Goal: Transaction & Acquisition: Purchase product/service

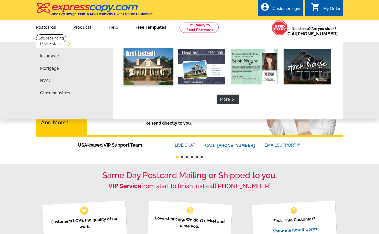
click at [147, 59] on img at bounding box center [149, 66] width 50 height 37
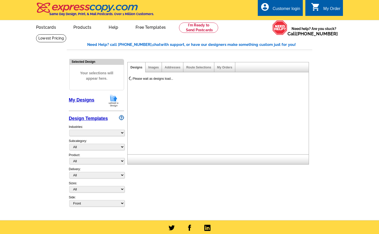
select select "788"
select select "785"
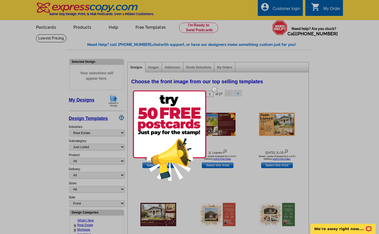
click at [215, 89] on img at bounding box center [214, 89] width 15 height 15
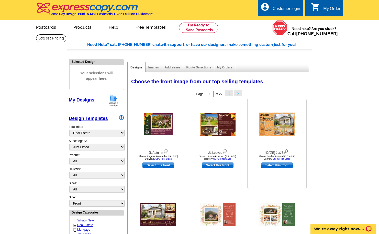
click at [283, 164] on link "Select this front" at bounding box center [277, 165] width 32 height 6
select select "2"
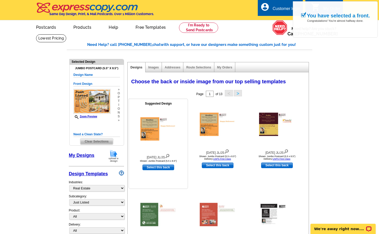
click at [167, 168] on link "Select this back" at bounding box center [159, 167] width 32 height 6
select select "front"
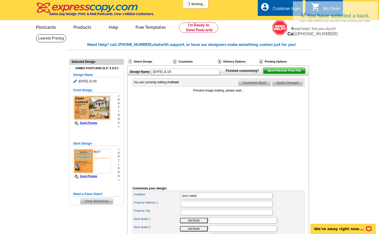
click at [335, 111] on main "Need Help? call [PHONE_NUMBER], chat with support, or have our designers make s…" at bounding box center [189, 196] width 379 height 325
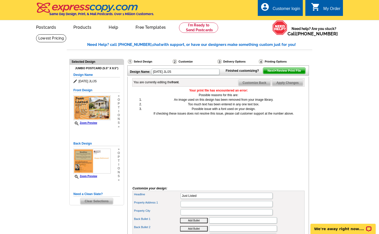
click at [345, 92] on main "Need Help? call [PHONE_NUMBER], chat with support, or have our designers make s…" at bounding box center [189, 196] width 379 height 325
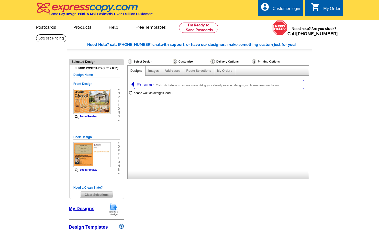
select select
select select "2"
select select "788"
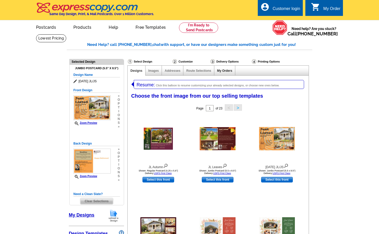
select select "785"
click at [169, 71] on link "Addresses" at bounding box center [173, 71] width 16 height 4
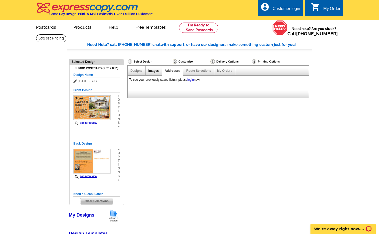
click at [153, 71] on link "Images" at bounding box center [153, 71] width 10 height 4
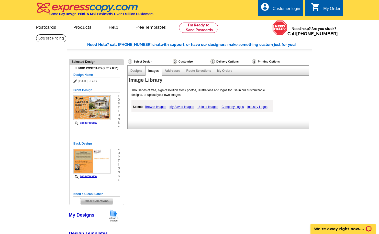
click at [254, 107] on link "Industry Logos" at bounding box center [257, 107] width 23 height 6
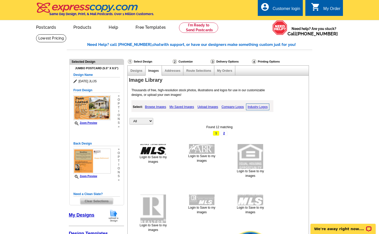
click at [237, 106] on link "Company Logos" at bounding box center [232, 107] width 25 height 6
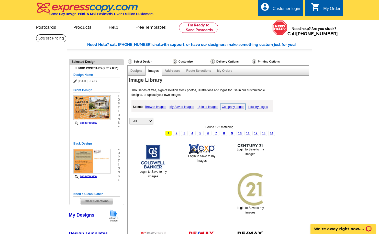
click at [263, 108] on link "Industry Logos" at bounding box center [258, 107] width 23 height 6
